Goal: Contribute content

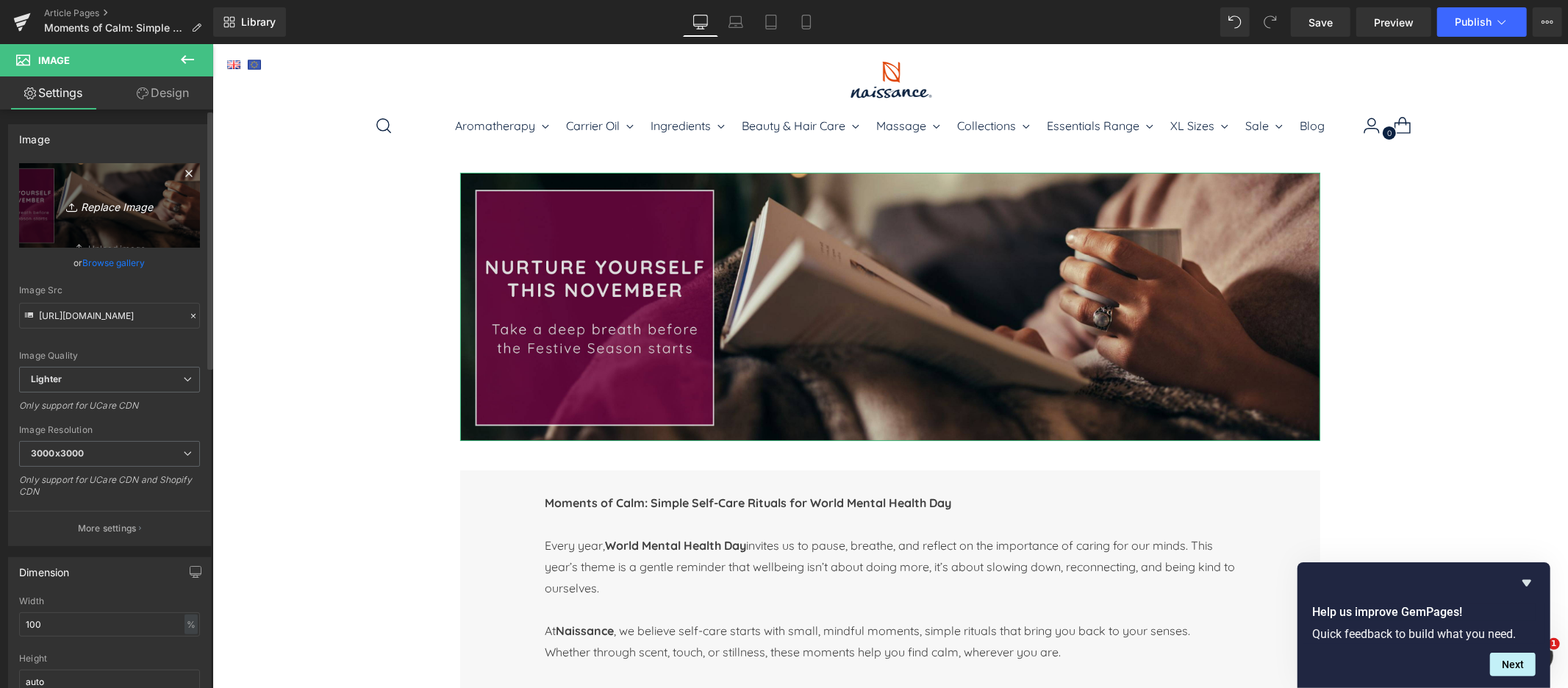
click at [100, 205] on icon "Replace Image" at bounding box center [109, 205] width 117 height 18
type input "C:\fakepath\NSS_World_Mental_Health_Day_25_Dtp.jpg"
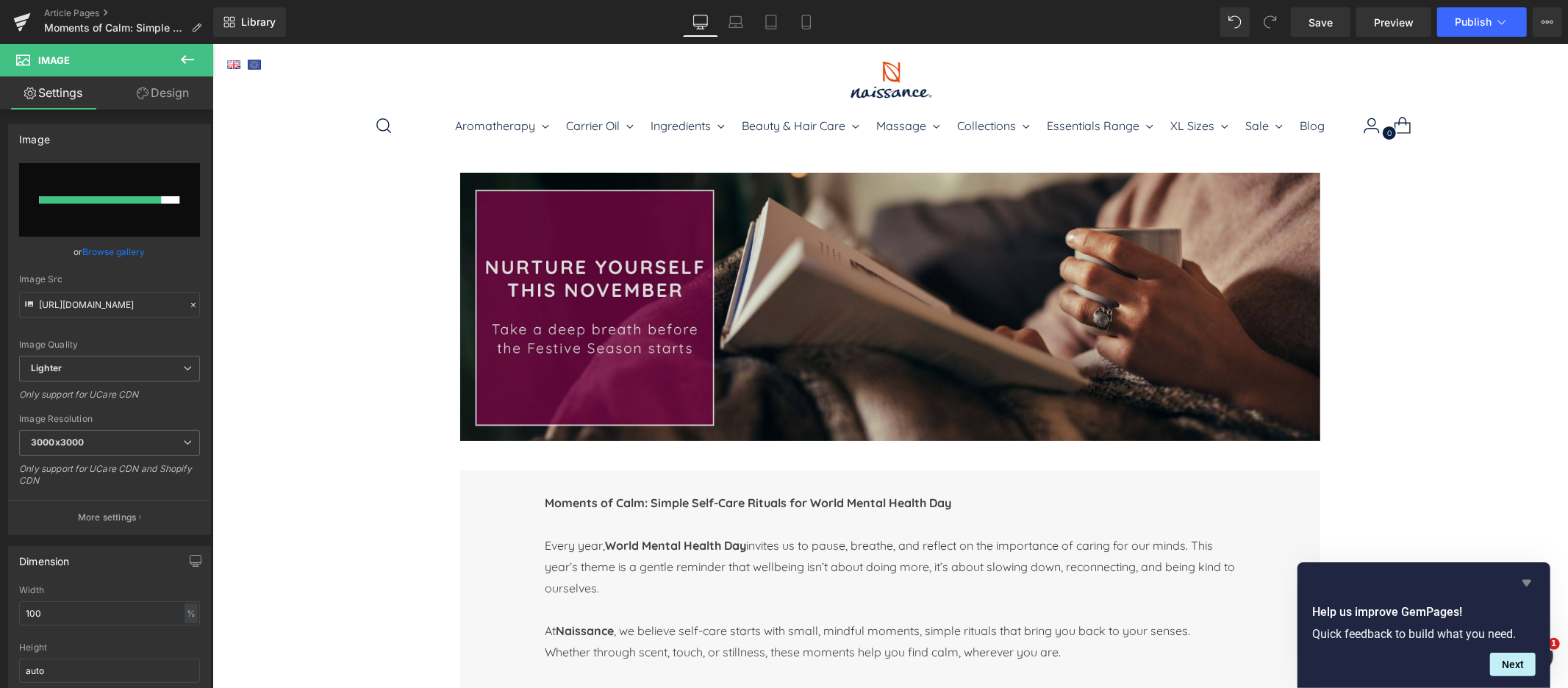
click at [1523, 583] on icon "Hide survey" at bounding box center [1527, 583] width 9 height 6
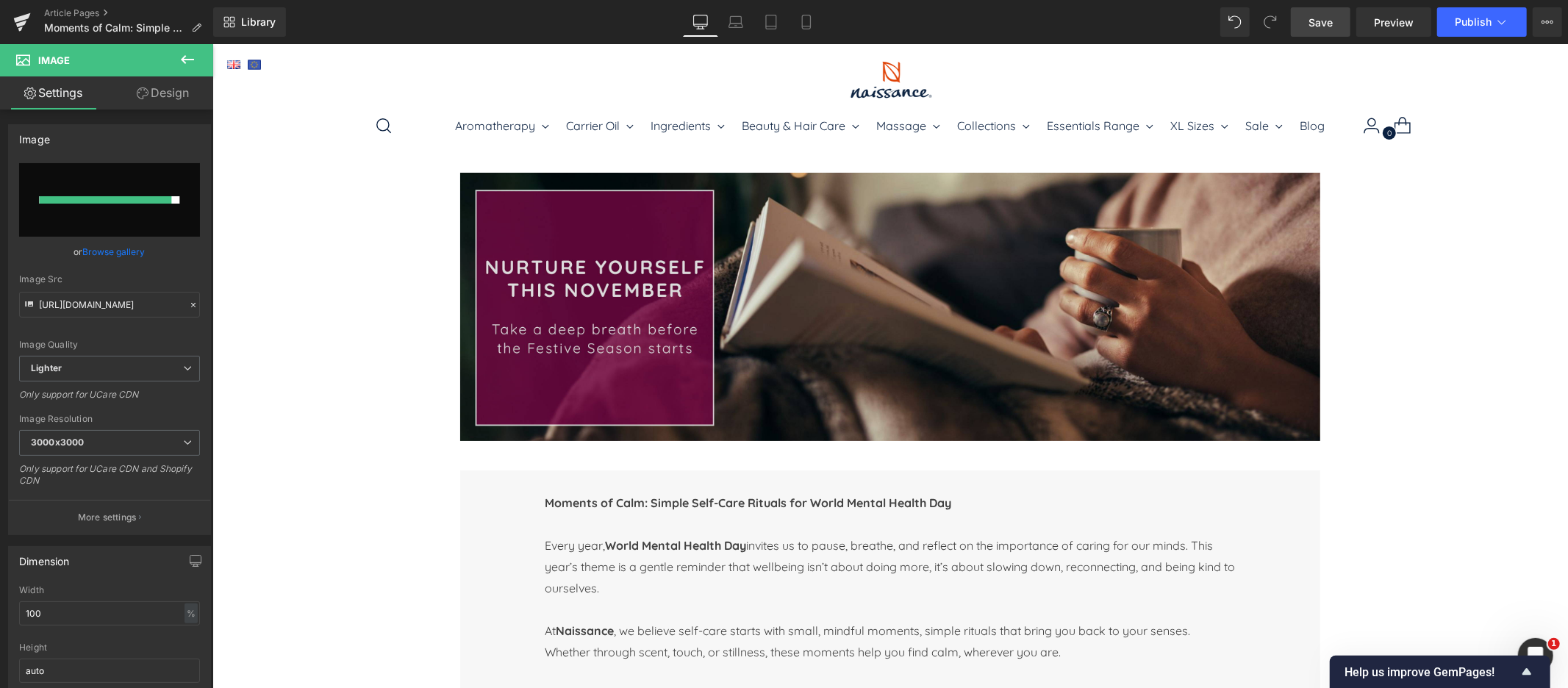
click at [1325, 23] on span "Save" at bounding box center [1320, 22] width 25 height 15
click at [118, 248] on link "Browse gallery" at bounding box center [114, 252] width 63 height 25
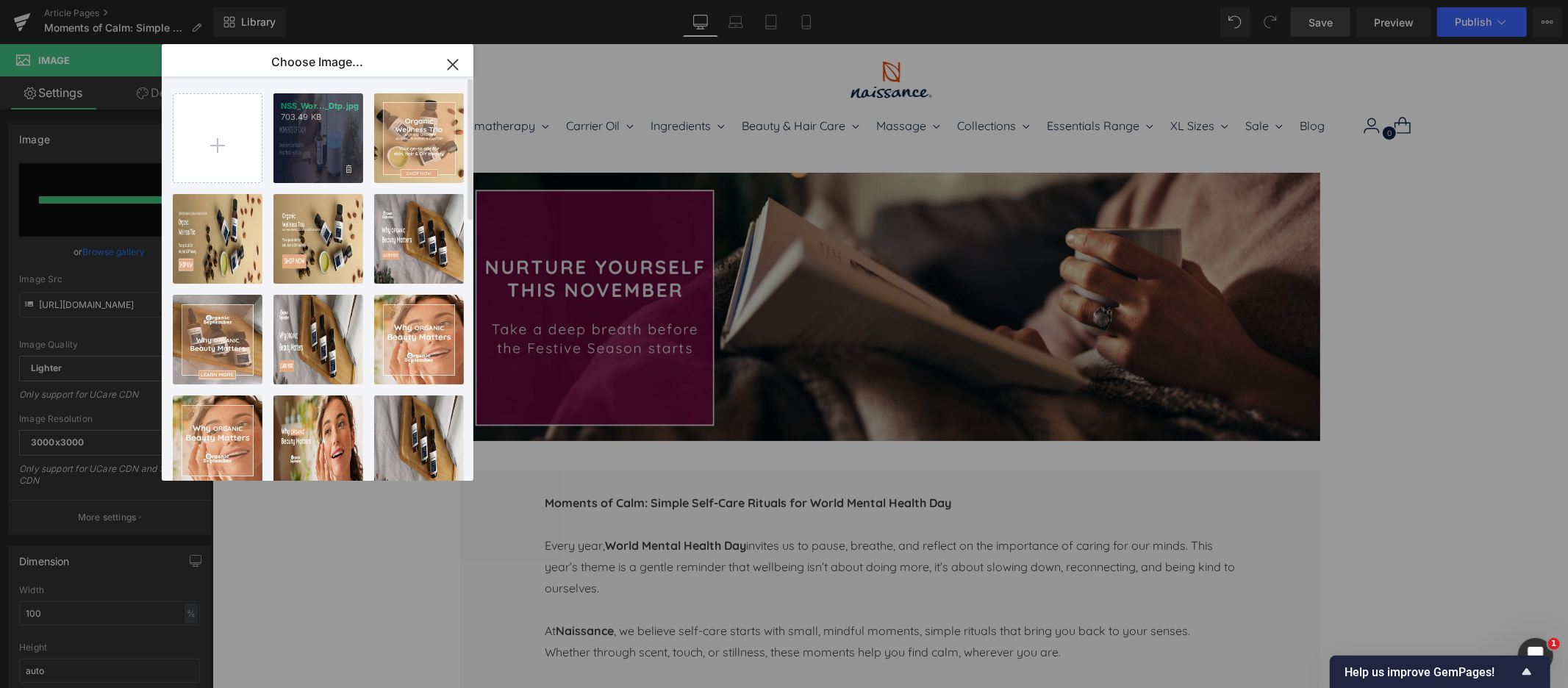
click at [330, 150] on div "NSS_Wor..._Dtp.jpg 703.49 KB" at bounding box center [318, 138] width 90 height 90
type input "[URL][DOMAIN_NAME]"
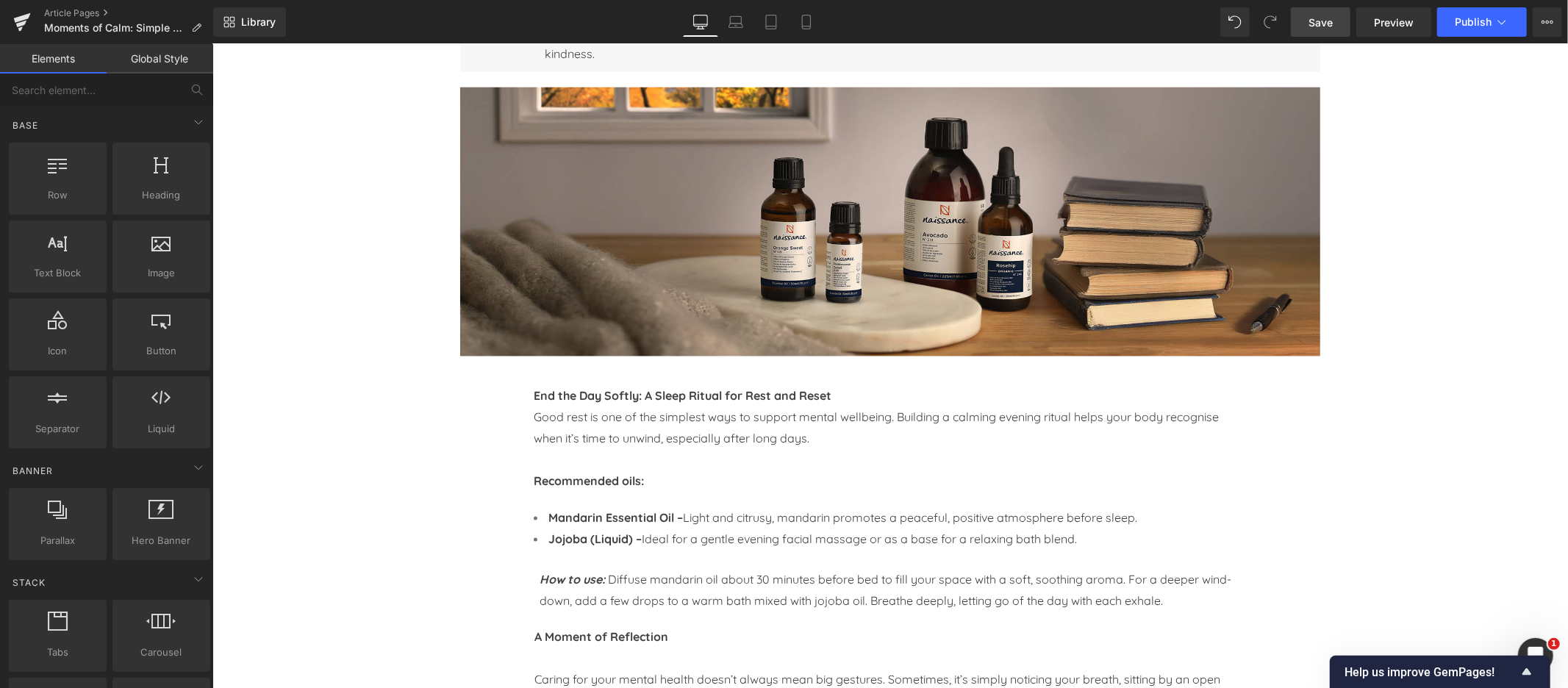
scroll to position [1335, 0]
